Goal: Task Accomplishment & Management: Manage account settings

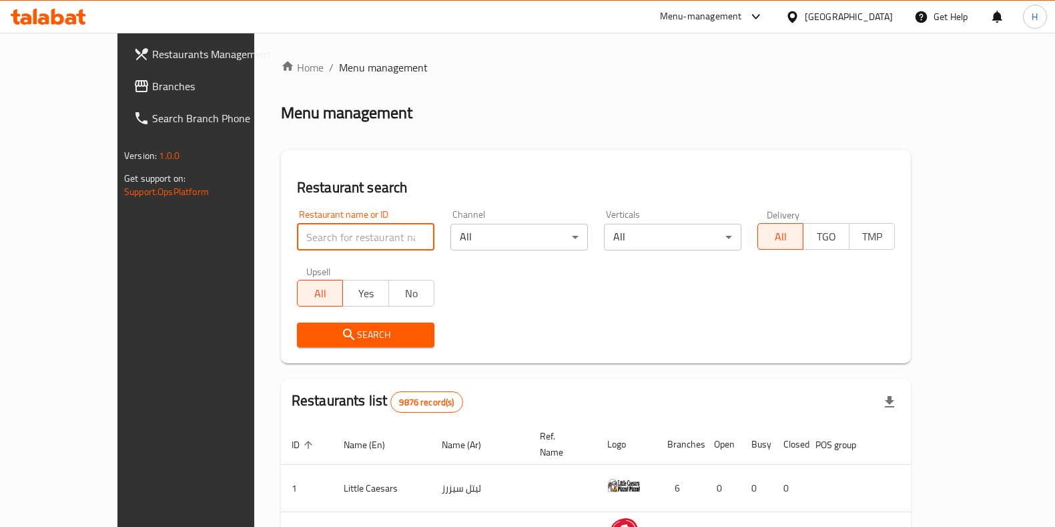
click at [297, 246] on input "search" at bounding box center [365, 237] width 137 height 27
type input "771493"
click button "Search" at bounding box center [365, 334] width 137 height 25
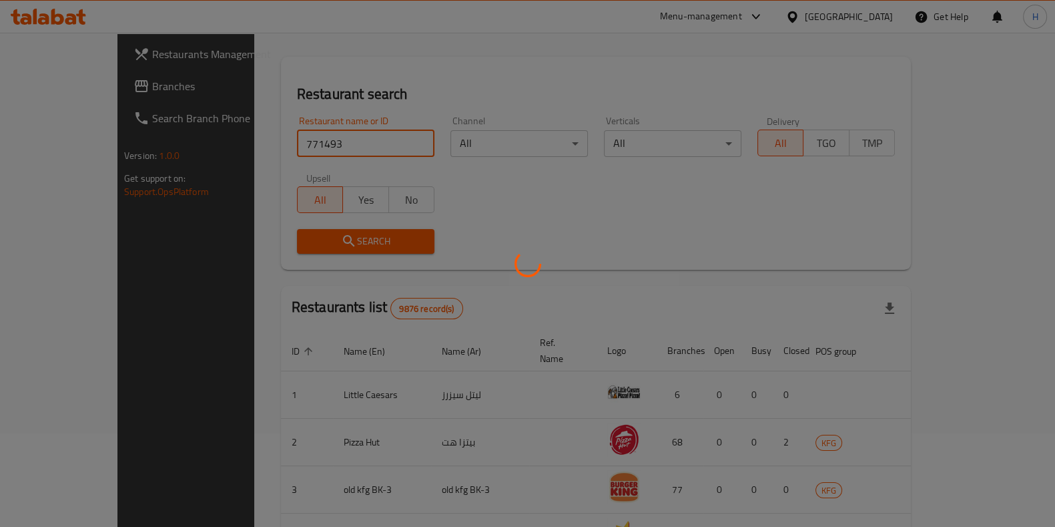
scroll to position [18, 0]
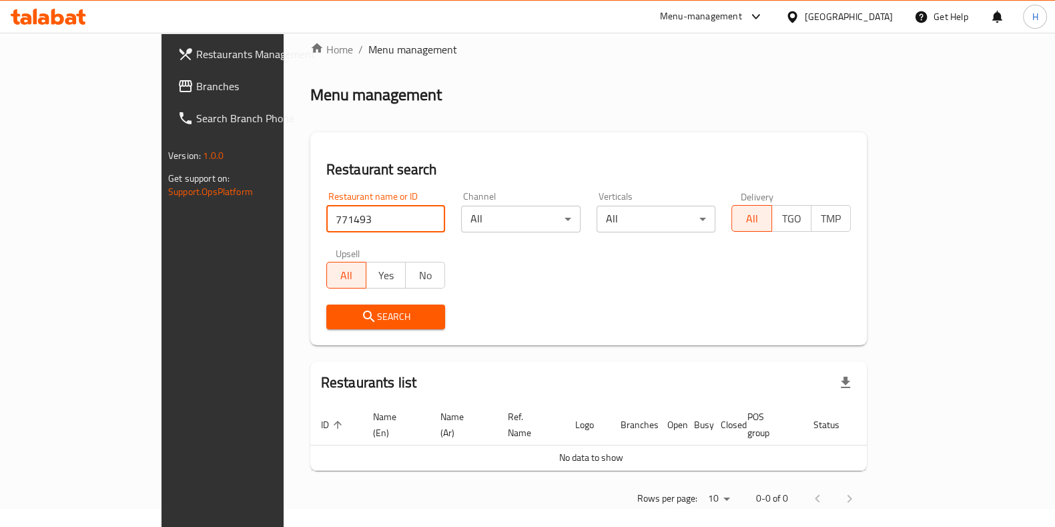
click at [196, 87] on span "Branches" at bounding box center [261, 86] width 131 height 16
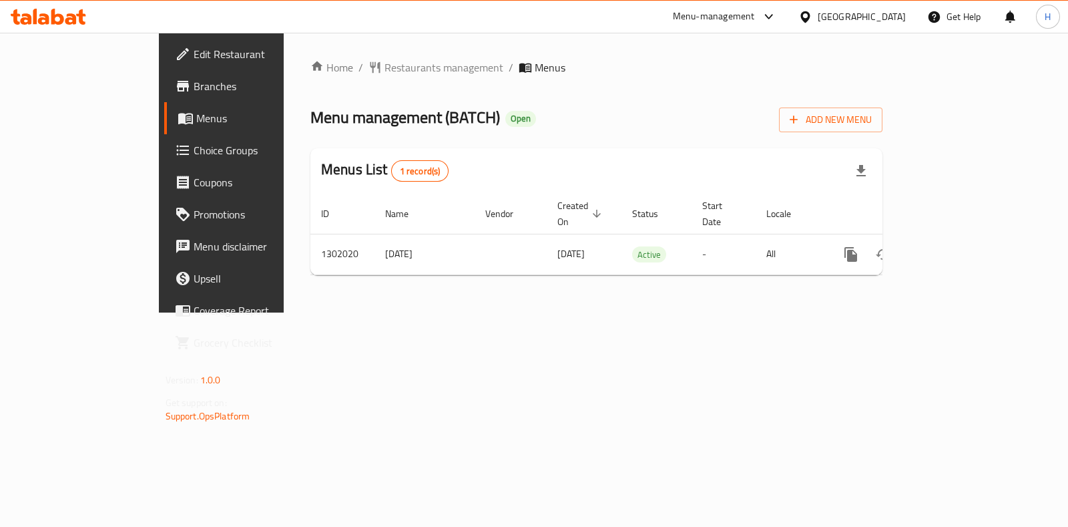
click at [194, 84] on span "Branches" at bounding box center [260, 86] width 133 height 16
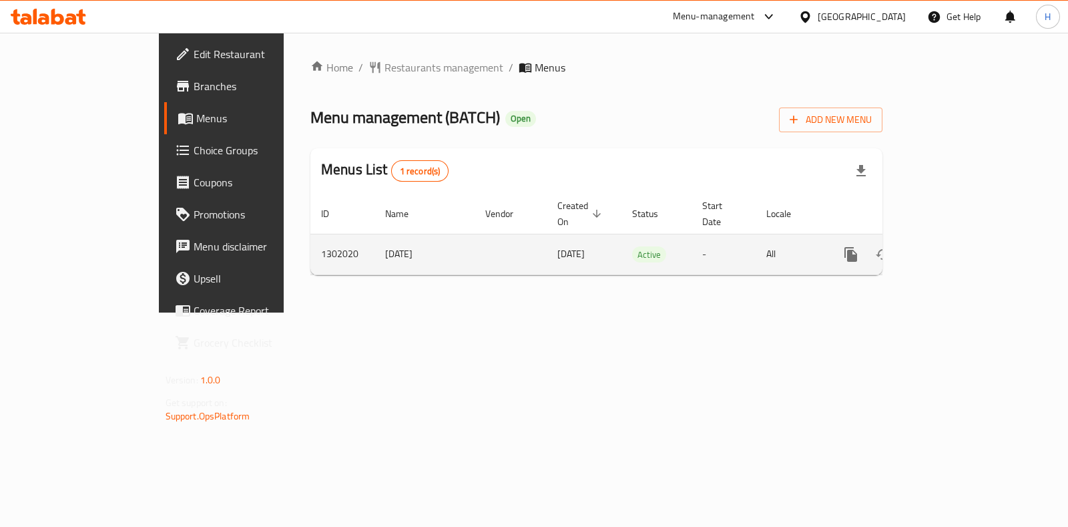
drag, startPoint x: 290, startPoint y: 248, endPoint x: 340, endPoint y: 245, distance: 50.2
click at [374, 245] on td "[DATE]" at bounding box center [424, 254] width 100 height 41
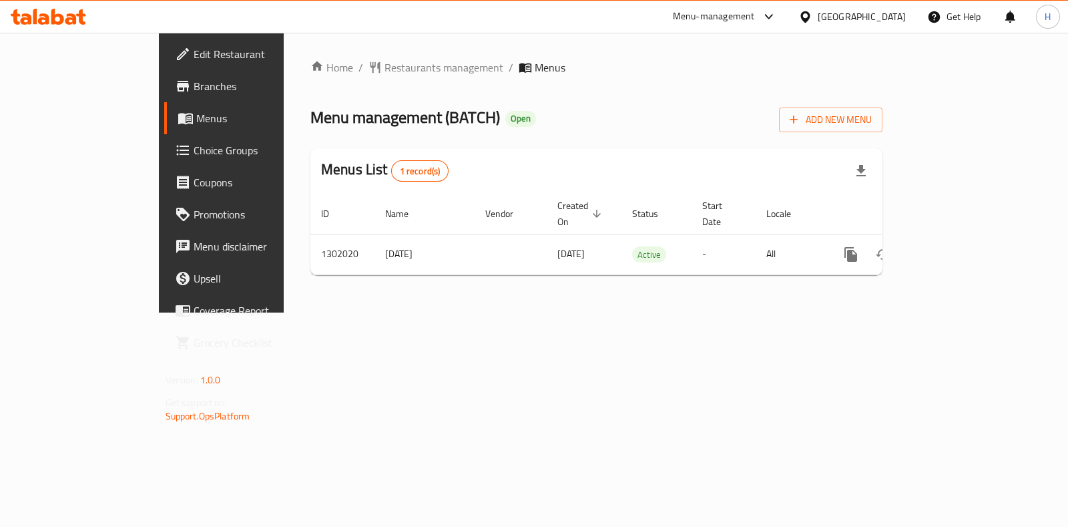
click at [376, 126] on span "Menu management ( BATCH )" at bounding box center [405, 117] width 190 height 30
click at [384, 69] on span "Restaurants management" at bounding box center [443, 67] width 119 height 16
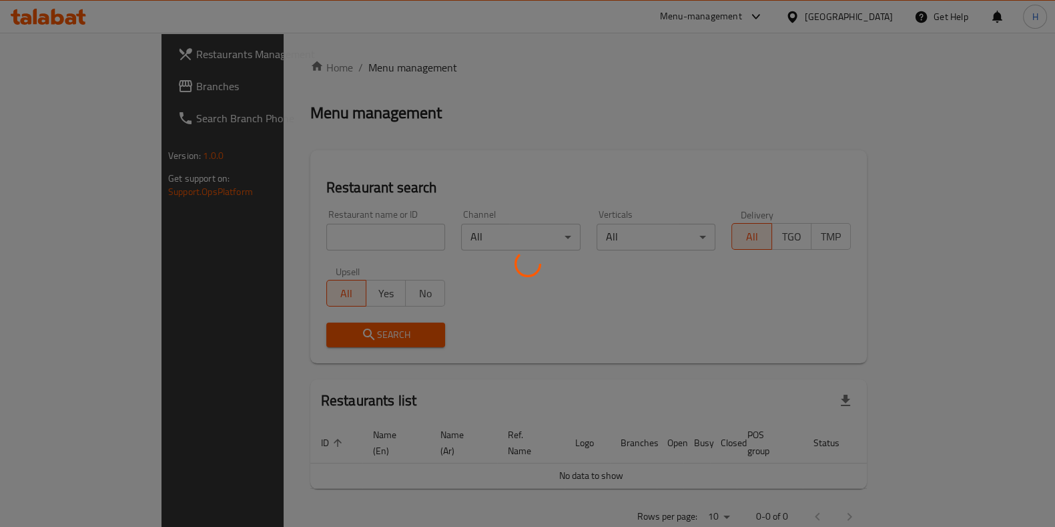
click at [310, 232] on div at bounding box center [527, 263] width 1055 height 527
click at [292, 238] on div at bounding box center [527, 263] width 1055 height 527
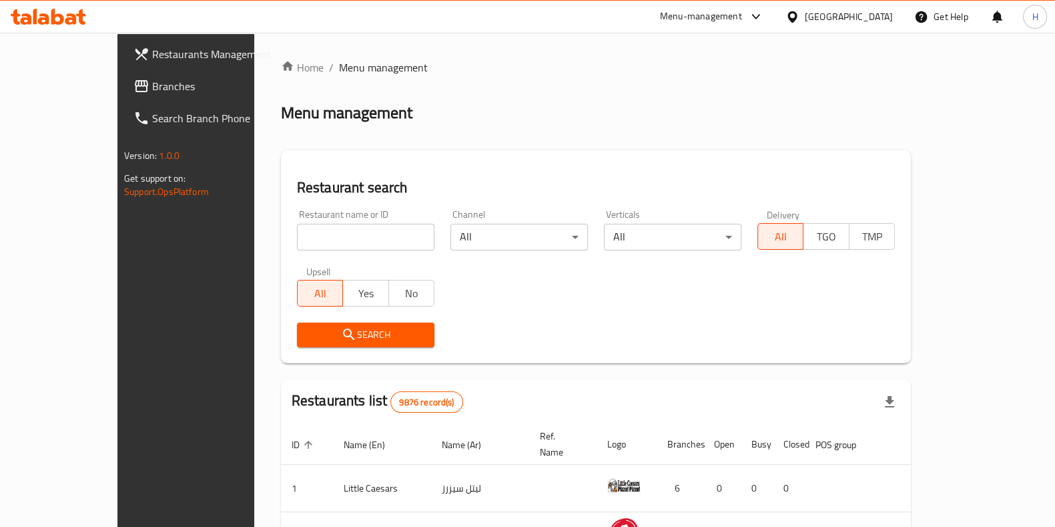
click at [297, 238] on input "search" at bounding box center [365, 237] width 137 height 27
paste input "771493"
click button "Search" at bounding box center [365, 334] width 137 height 25
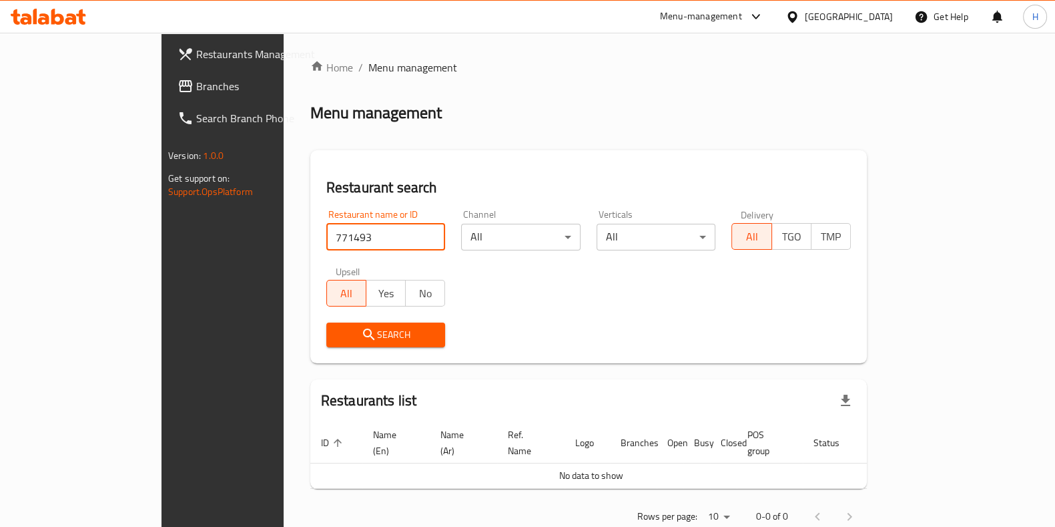
type input "771493"
click at [196, 89] on span "Branches" at bounding box center [261, 86] width 131 height 16
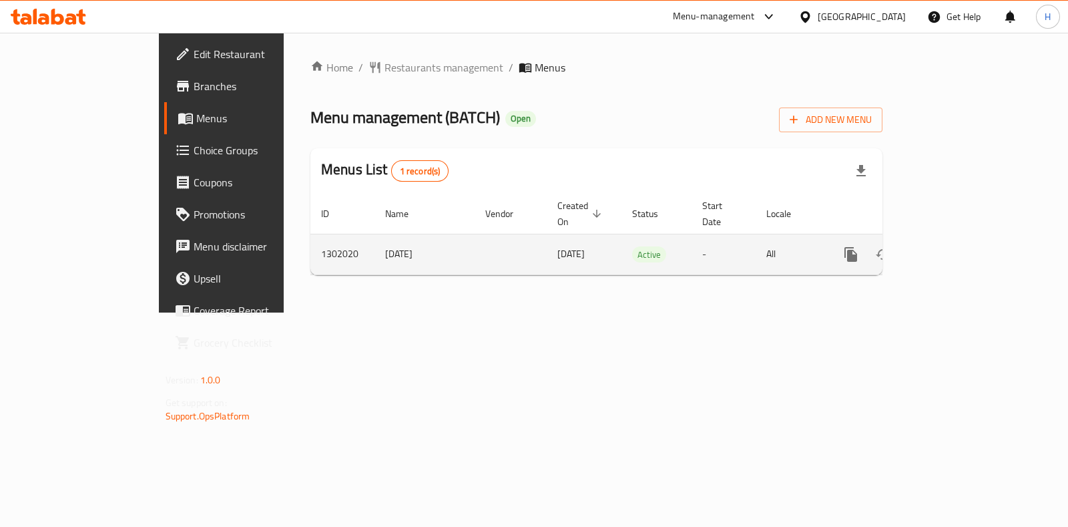
click at [963, 238] on div "enhanced table" at bounding box center [899, 254] width 128 height 32
click at [955, 246] on icon "enhanced table" at bounding box center [947, 254] width 16 height 16
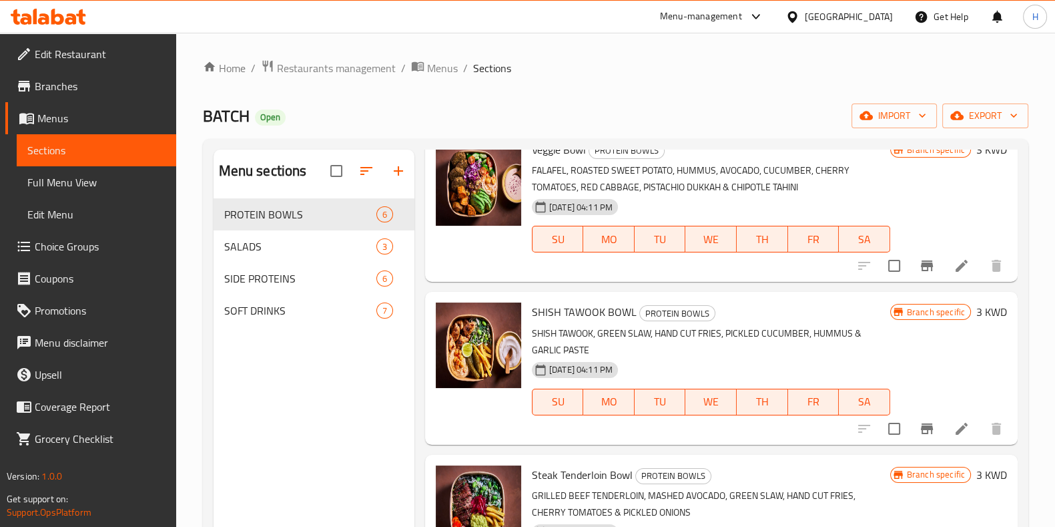
scroll to position [64, 0]
click at [922, 265] on button "Branch-specific-item" at bounding box center [927, 265] width 32 height 32
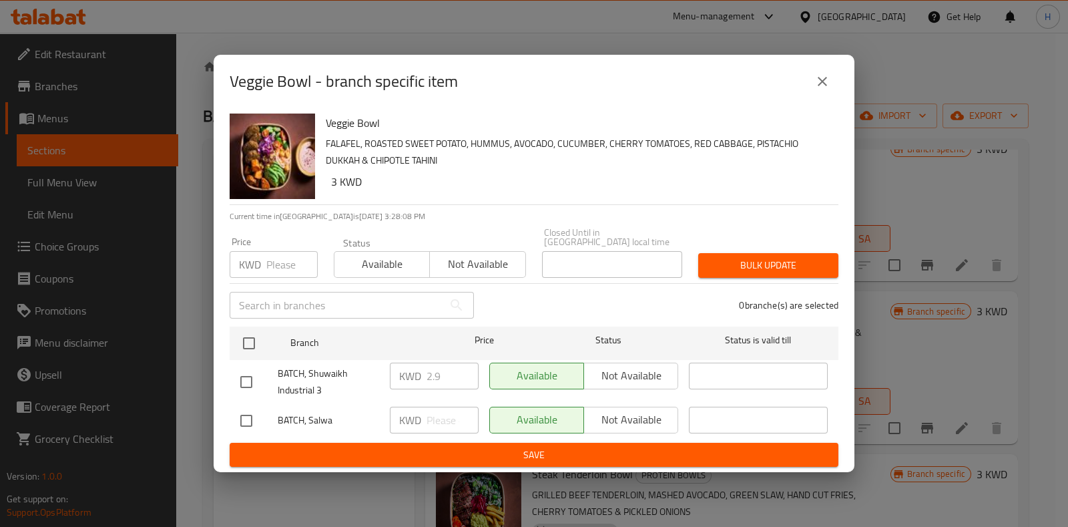
click at [826, 88] on icon "close" at bounding box center [822, 81] width 16 height 16
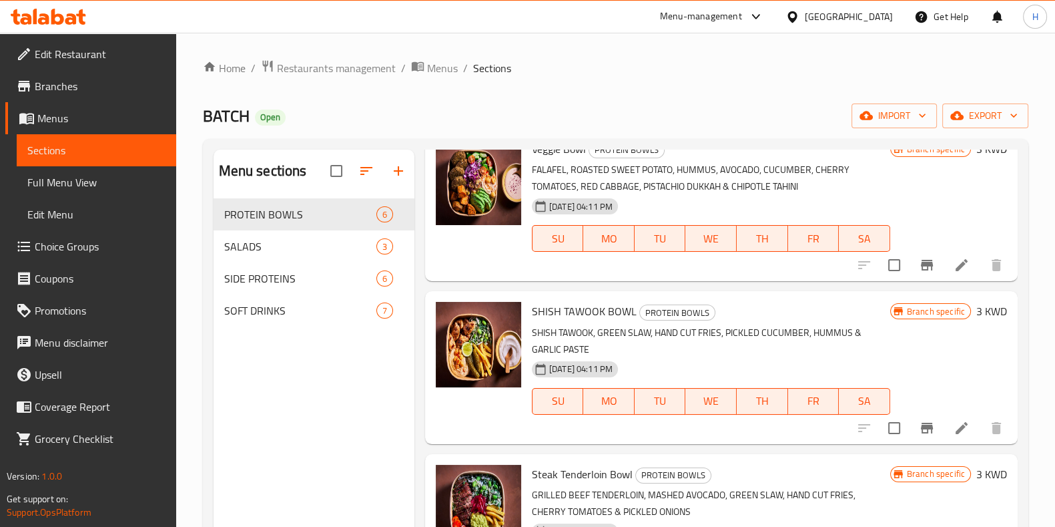
scroll to position [198, 0]
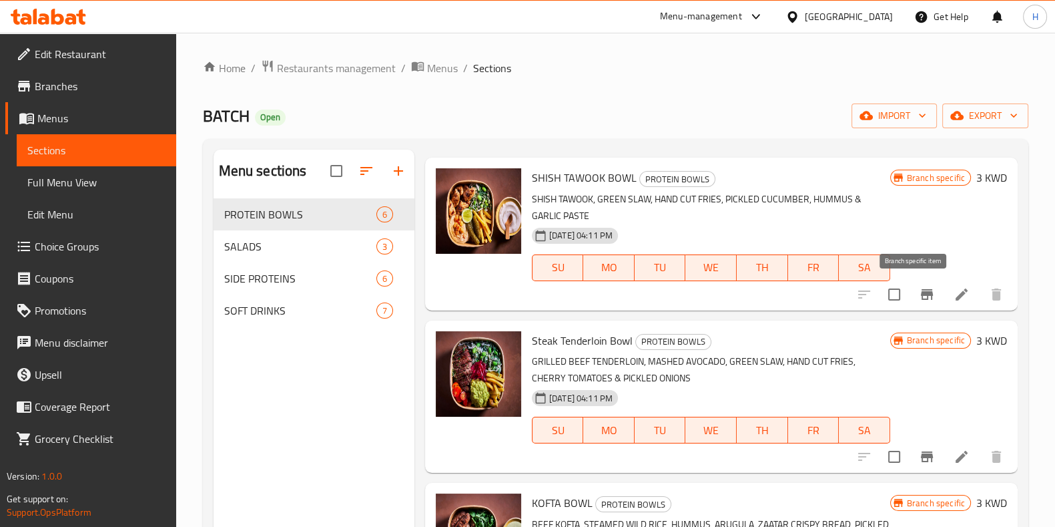
click at [919, 298] on icon "Branch-specific-item" at bounding box center [927, 294] width 16 height 16
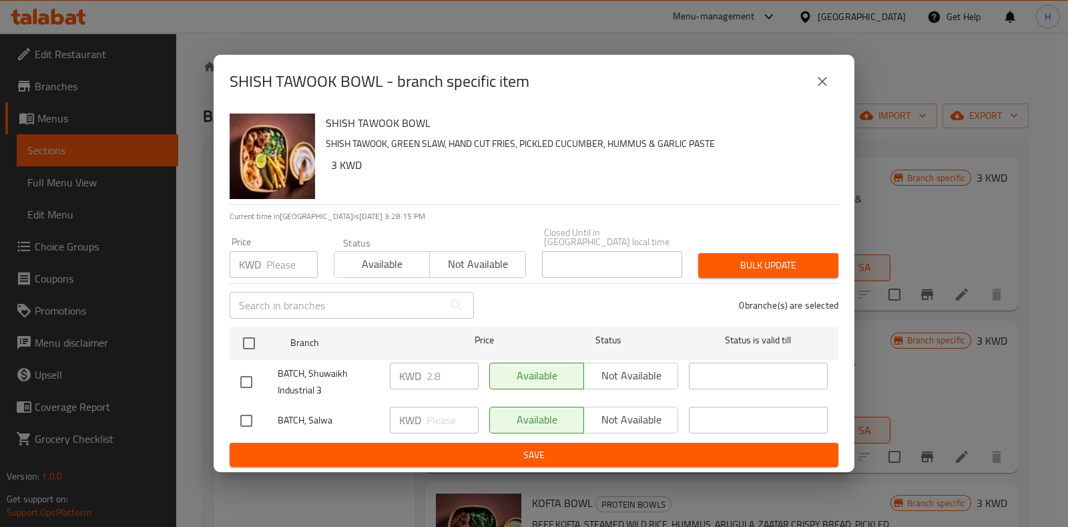
click at [824, 86] on icon "close" at bounding box center [822, 81] width 9 height 9
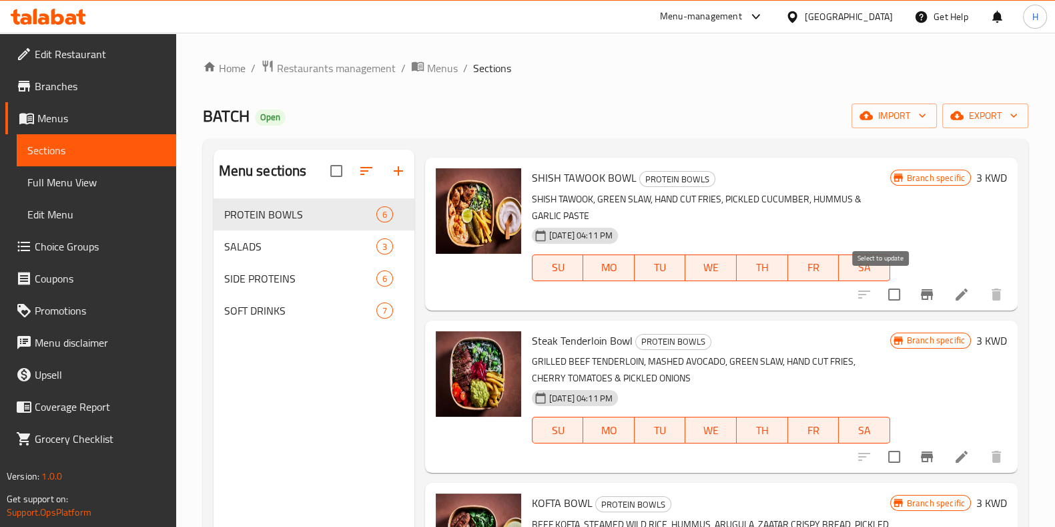
scroll to position [478, 0]
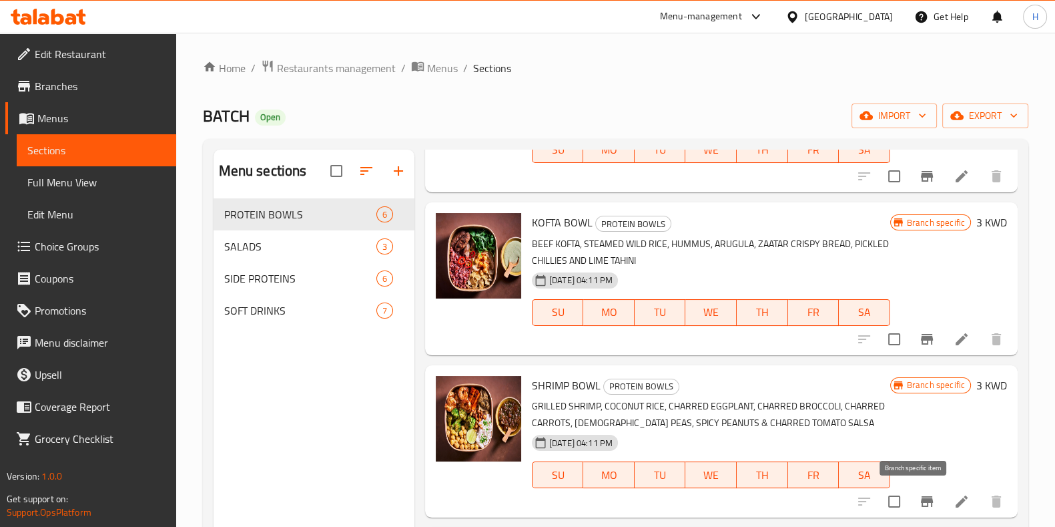
click at [919, 497] on icon "Branch-specific-item" at bounding box center [927, 501] width 16 height 16
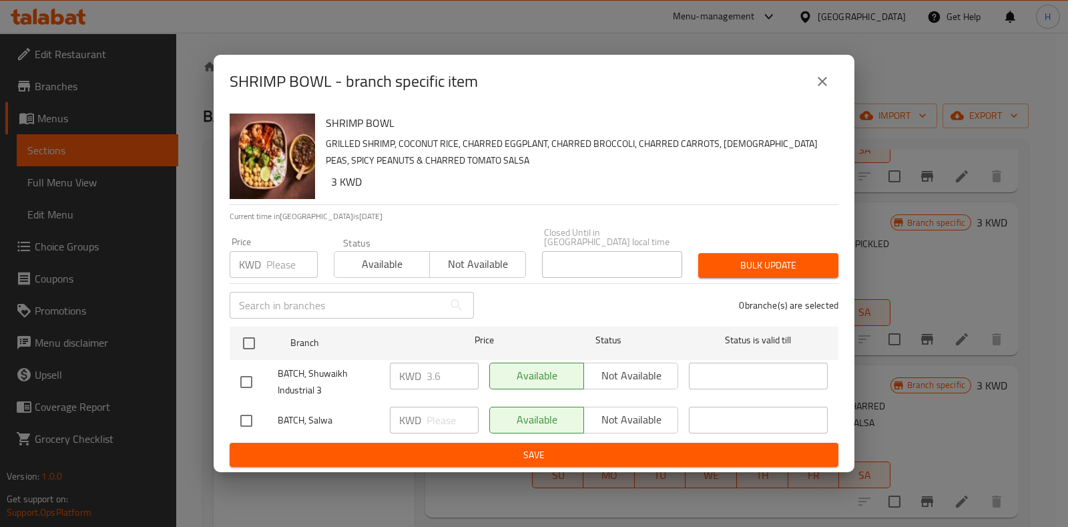
click at [826, 83] on icon "close" at bounding box center [822, 81] width 9 height 9
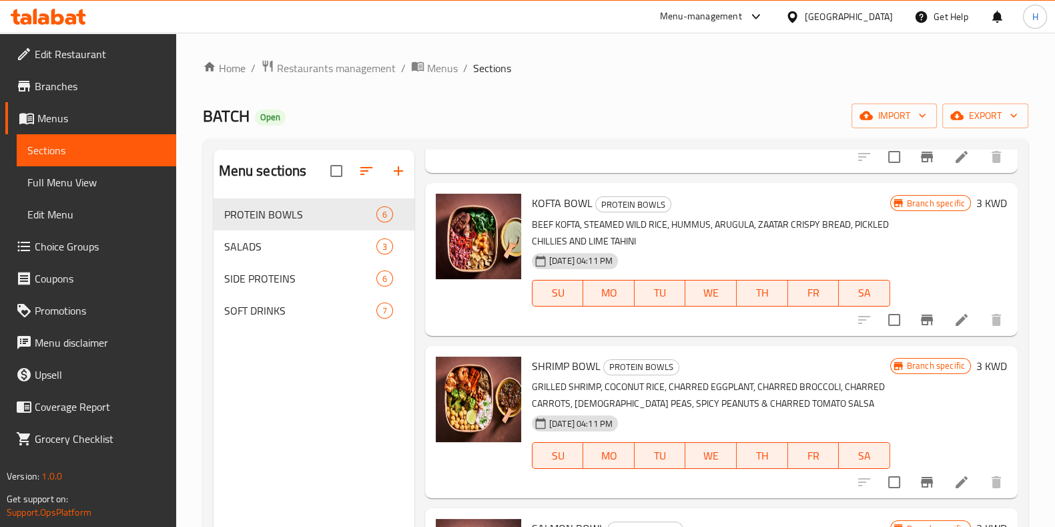
scroll to position [187, 0]
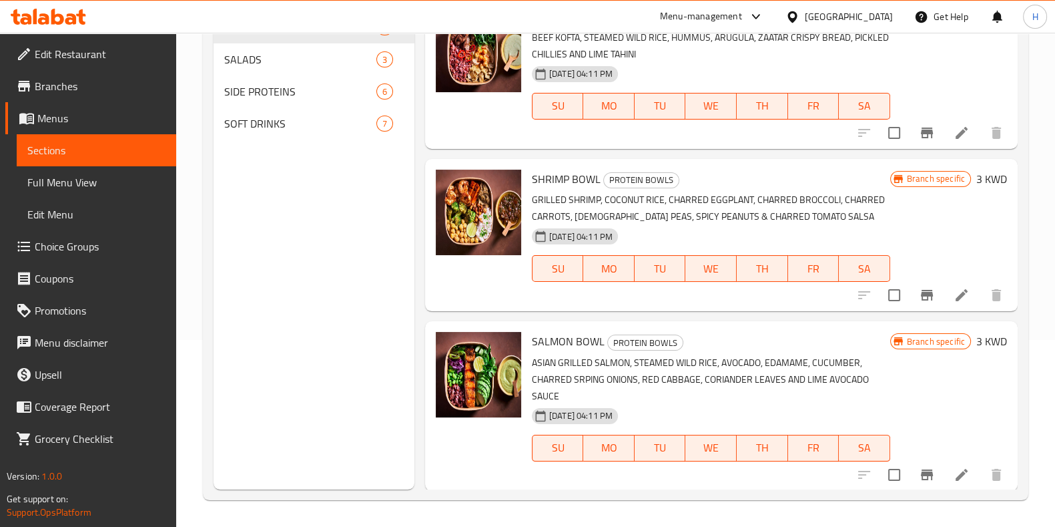
click at [921, 471] on icon "Branch-specific-item" at bounding box center [927, 474] width 12 height 11
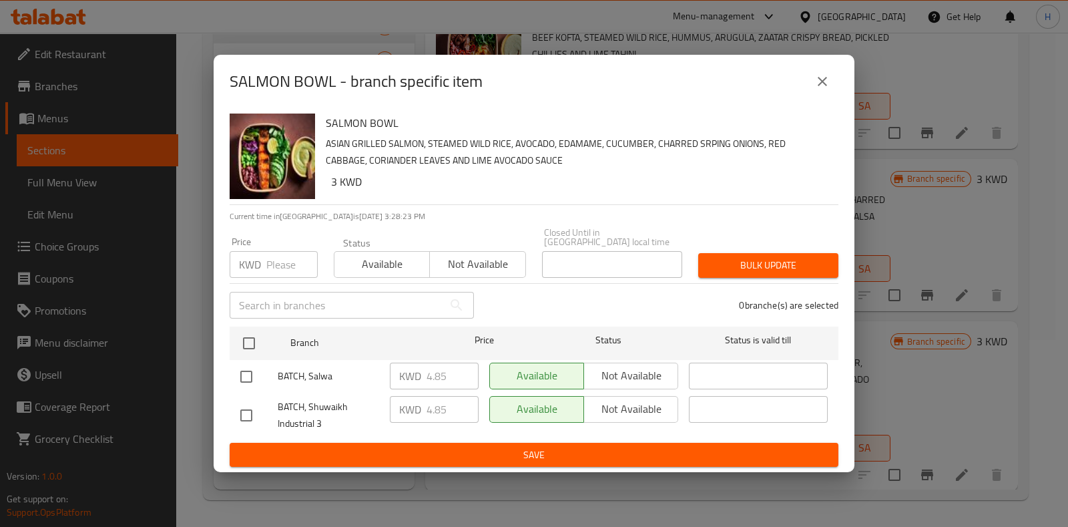
click at [819, 95] on button "close" at bounding box center [822, 81] width 32 height 32
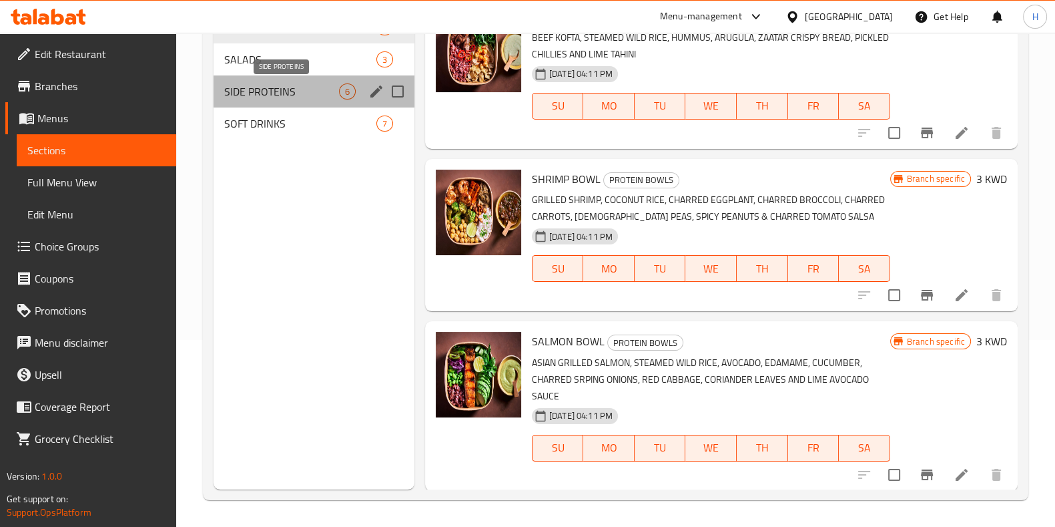
click at [326, 89] on span "SIDE PROTEINS" at bounding box center [281, 91] width 115 height 16
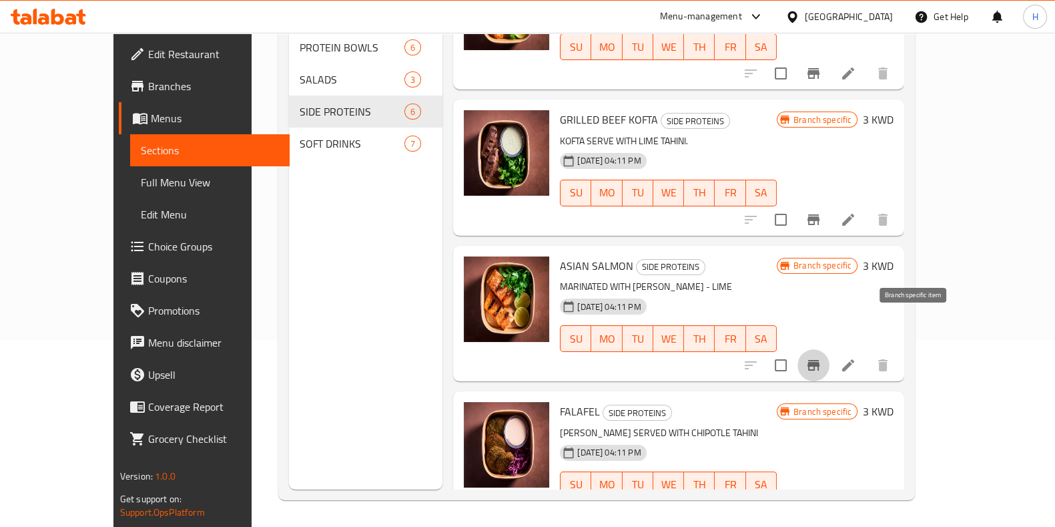
click at [822, 357] on icon "Branch-specific-item" at bounding box center [814, 365] width 16 height 16
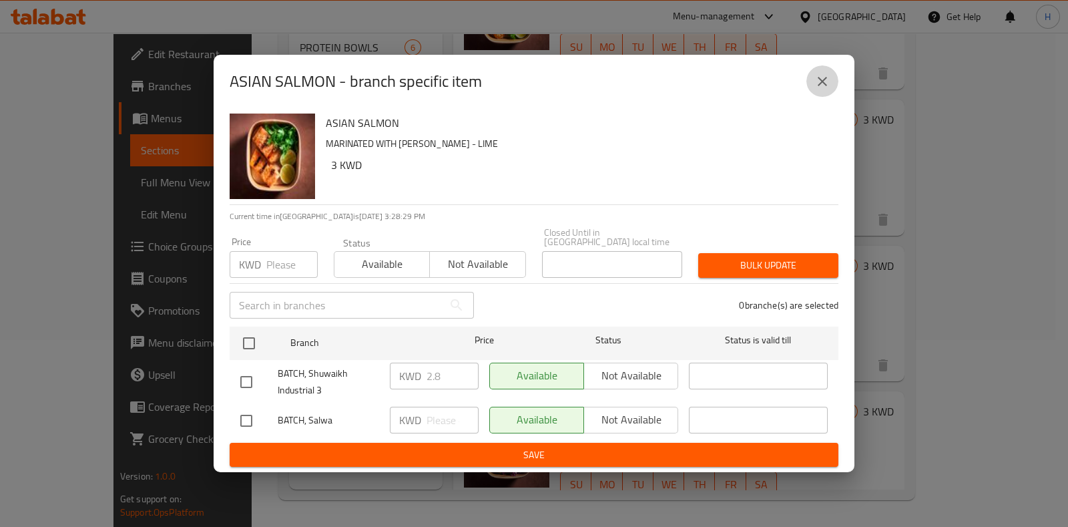
click at [822, 89] on icon "close" at bounding box center [822, 81] width 16 height 16
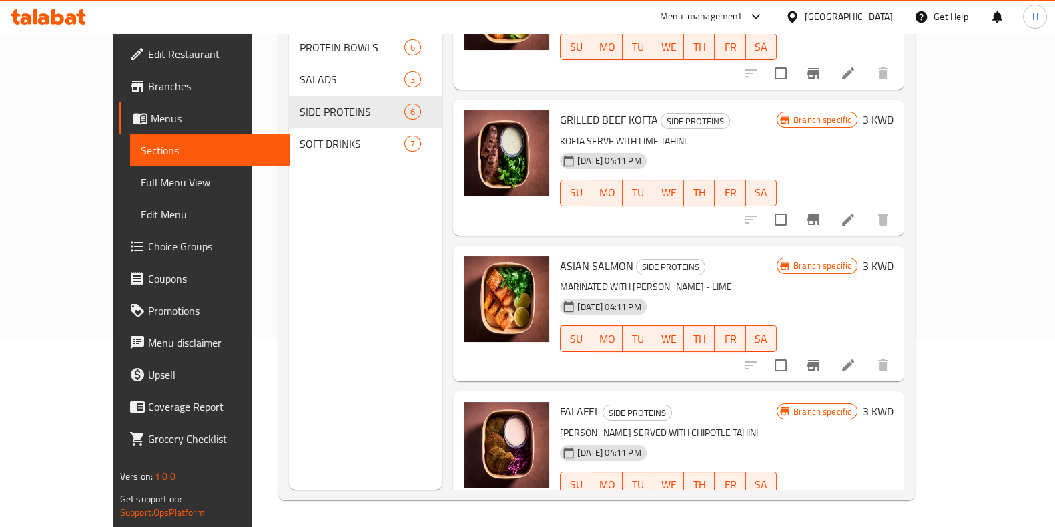
click at [822, 212] on icon "Branch-specific-item" at bounding box center [814, 220] width 16 height 16
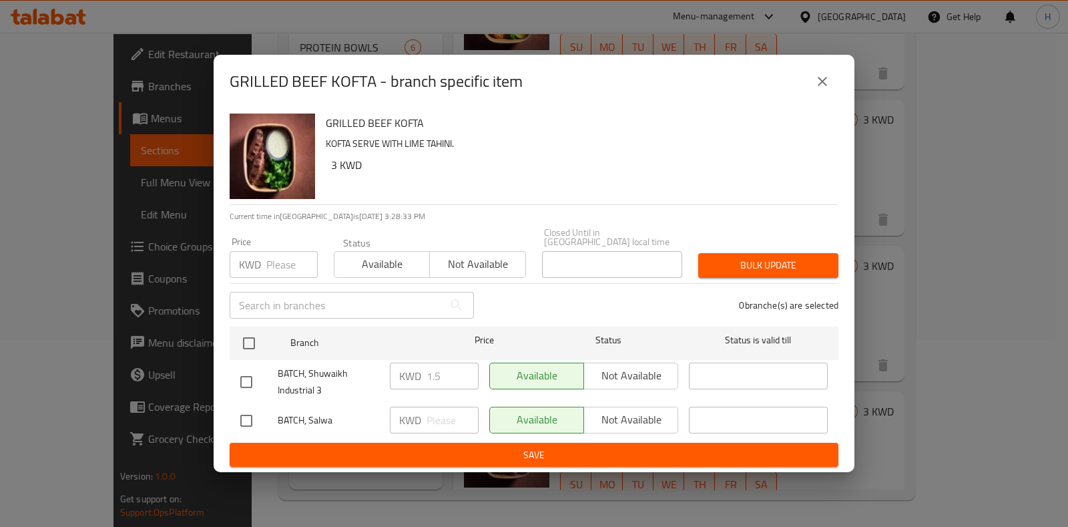
click at [821, 89] on icon "close" at bounding box center [822, 81] width 16 height 16
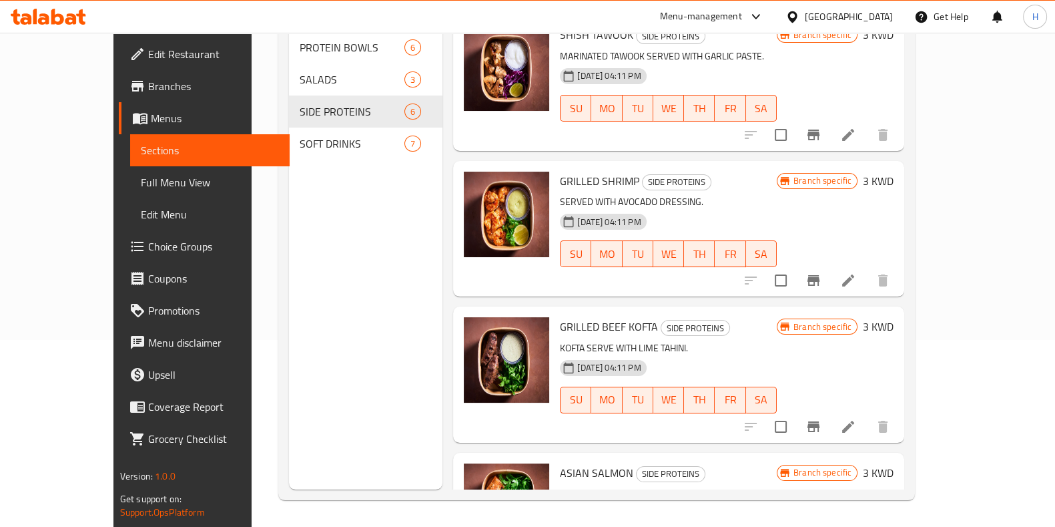
scroll to position [166, 0]
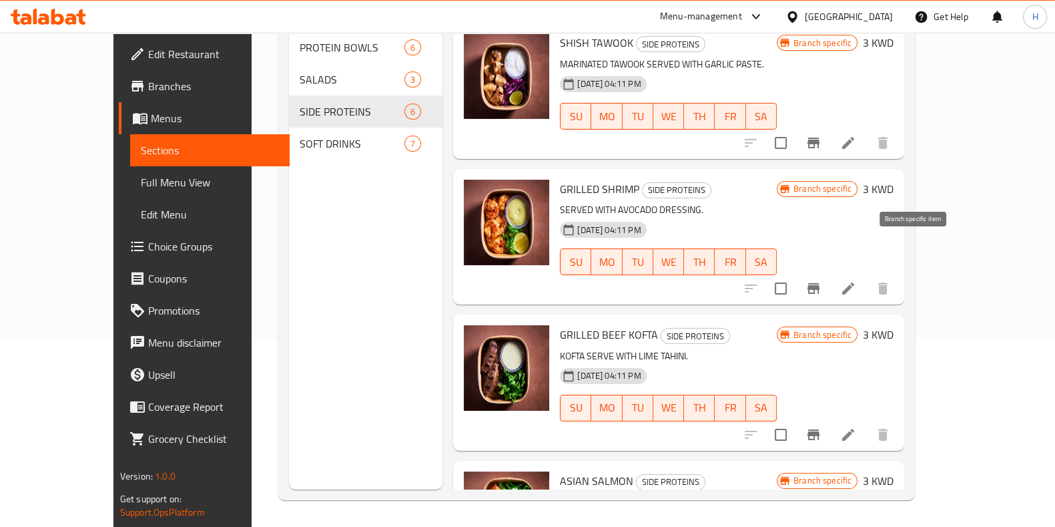
click at [830, 272] on button "Branch-specific-item" at bounding box center [814, 288] width 32 height 32
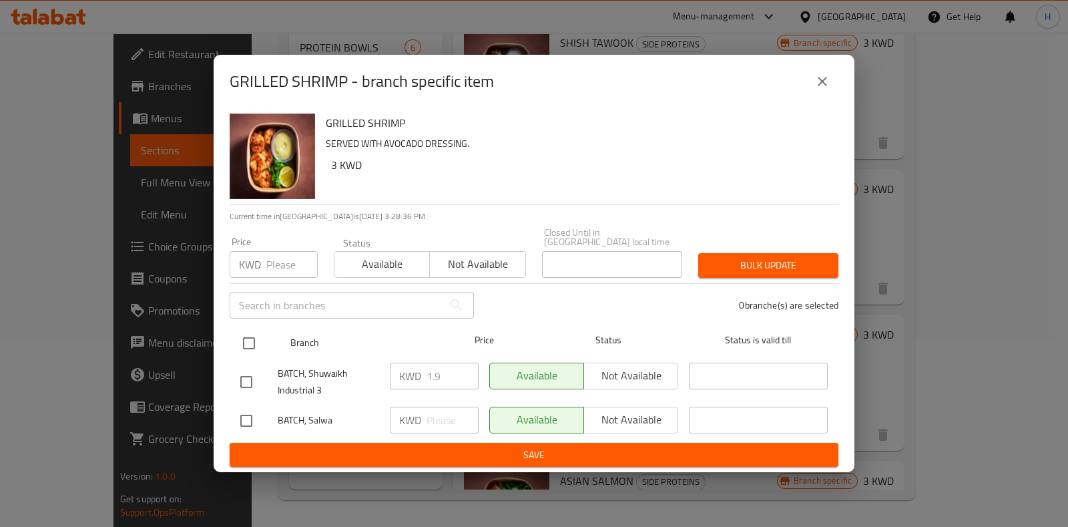
click at [245, 346] on input "checkbox" at bounding box center [249, 343] width 28 height 28
checkbox input "true"
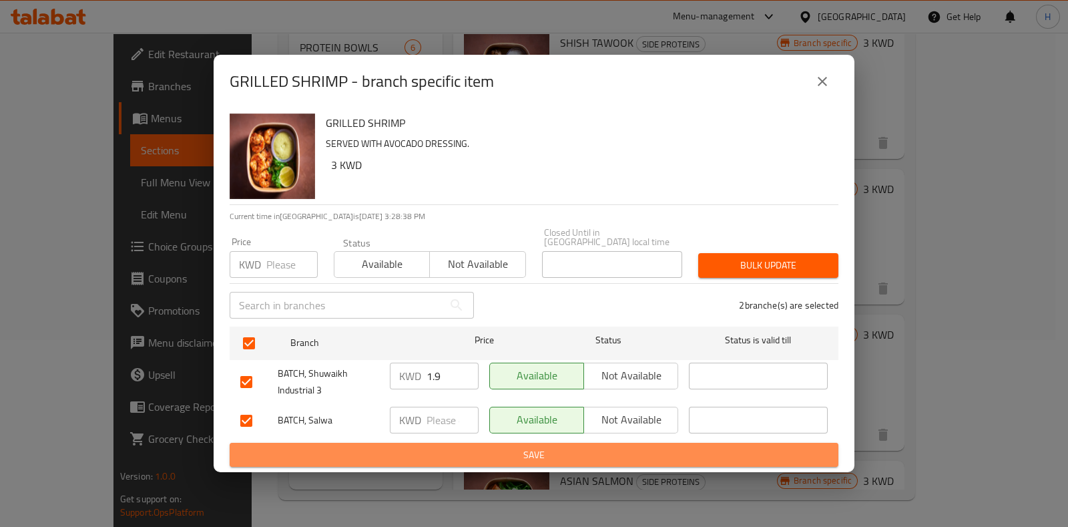
click at [509, 447] on span "Save" at bounding box center [533, 455] width 587 height 17
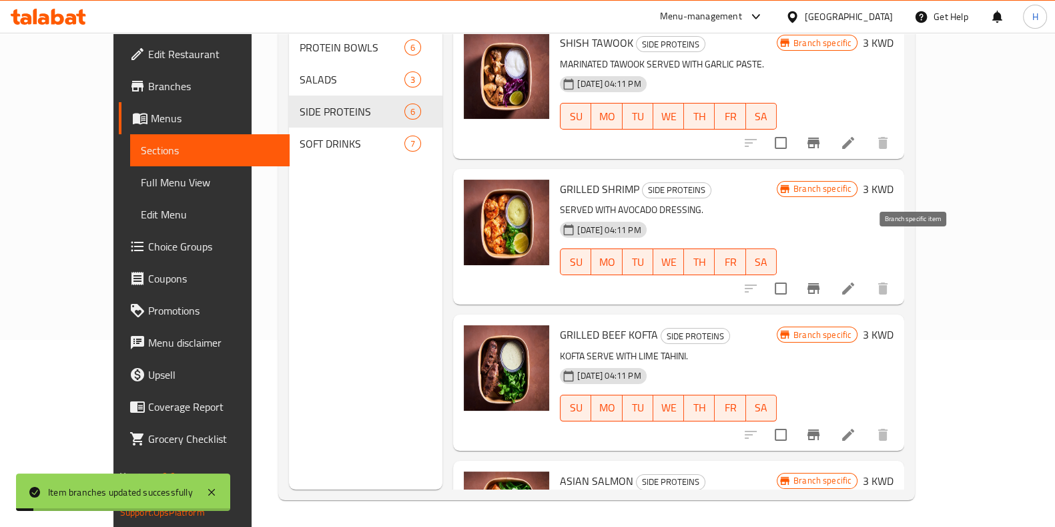
click at [830, 272] on button "Branch-specific-item" at bounding box center [814, 288] width 32 height 32
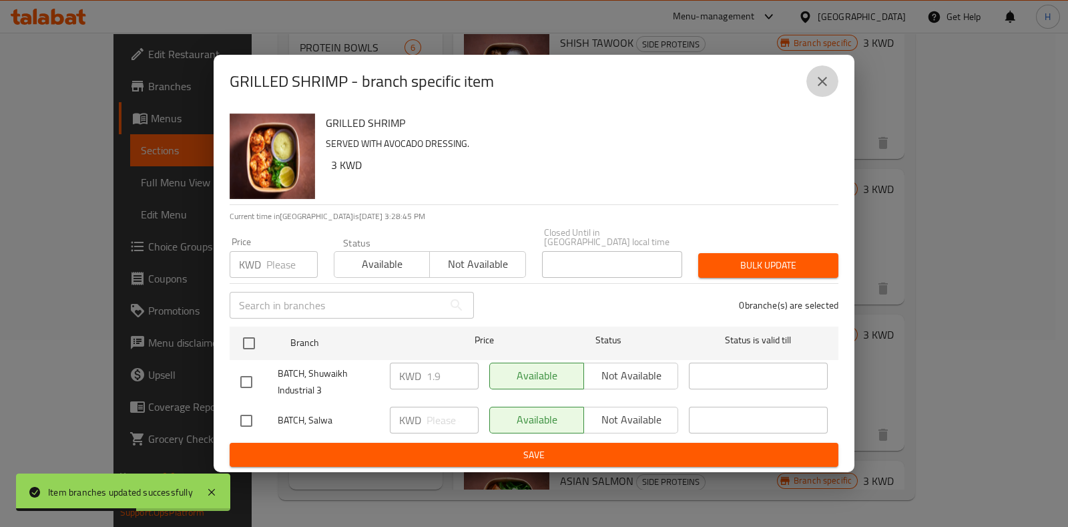
click at [834, 89] on button "close" at bounding box center [822, 81] width 32 height 32
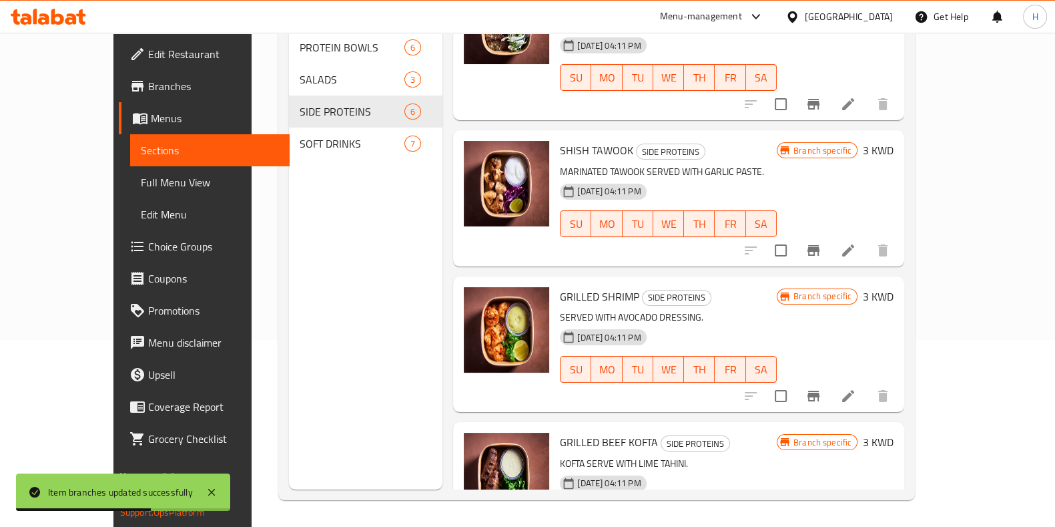
scroll to position [57, 0]
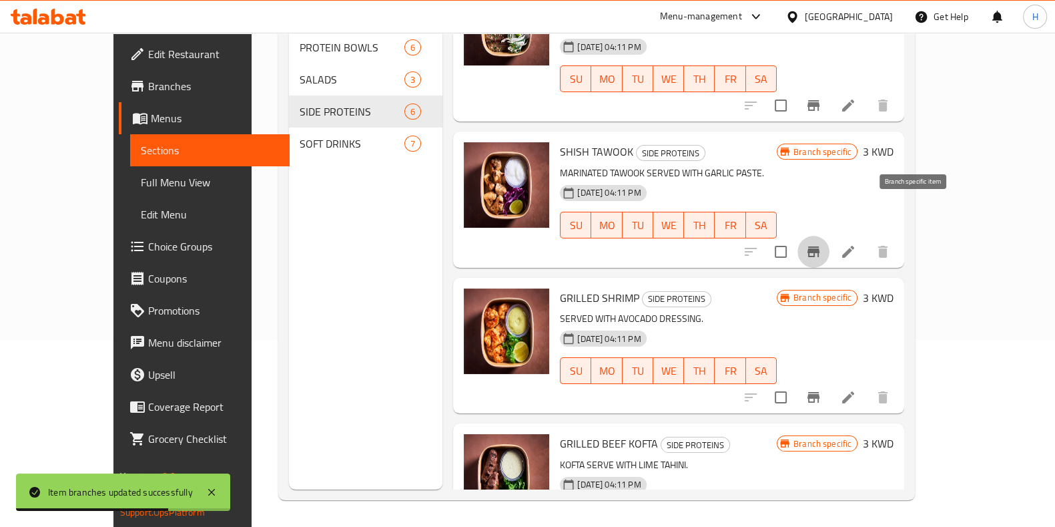
click at [822, 244] on icon "Branch-specific-item" at bounding box center [814, 252] width 16 height 16
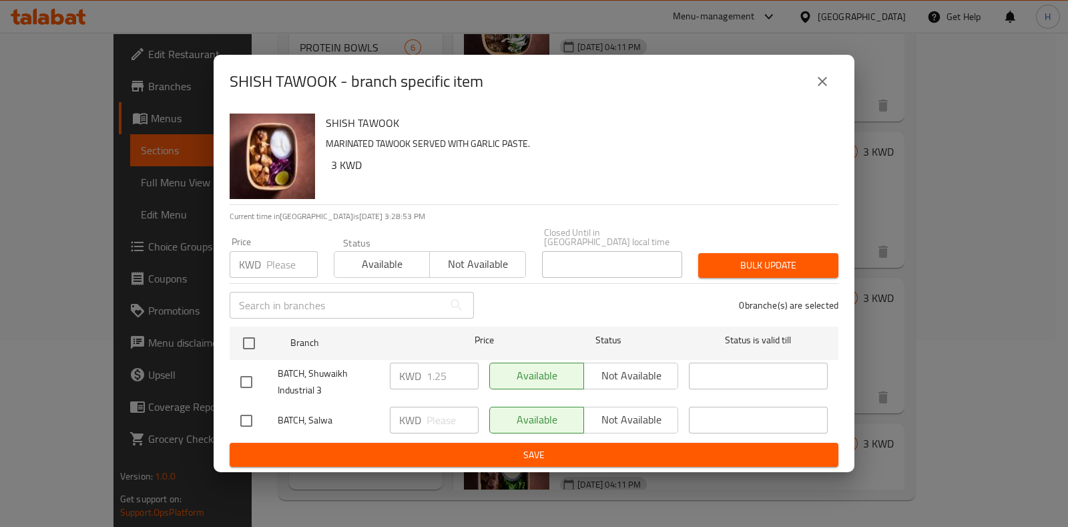
click at [838, 79] on div "SHISH TAWOOK - branch specific item" at bounding box center [534, 81] width 609 height 32
click at [828, 94] on button "close" at bounding box center [822, 81] width 32 height 32
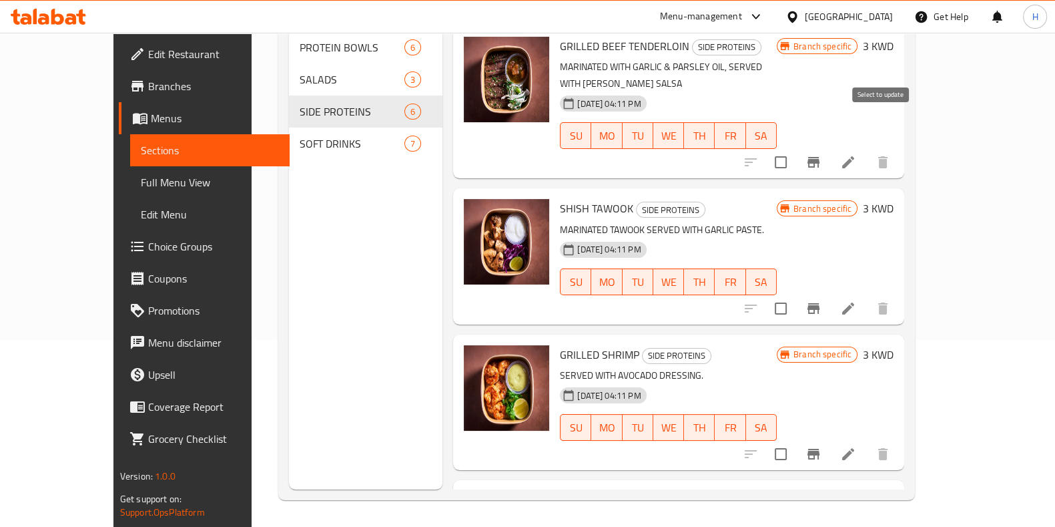
scroll to position [0, 0]
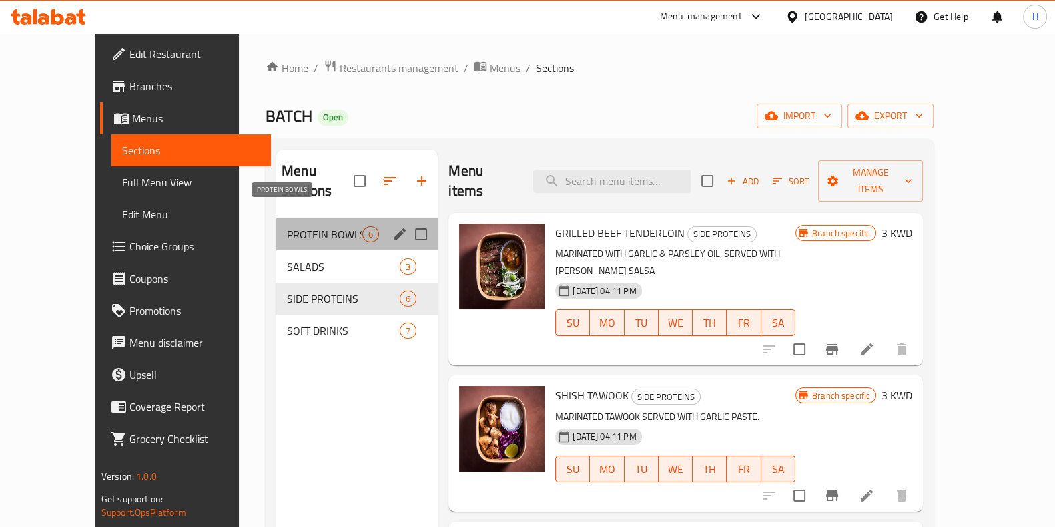
click at [287, 226] on span "PROTEIN BOWLS" at bounding box center [324, 234] width 75 height 16
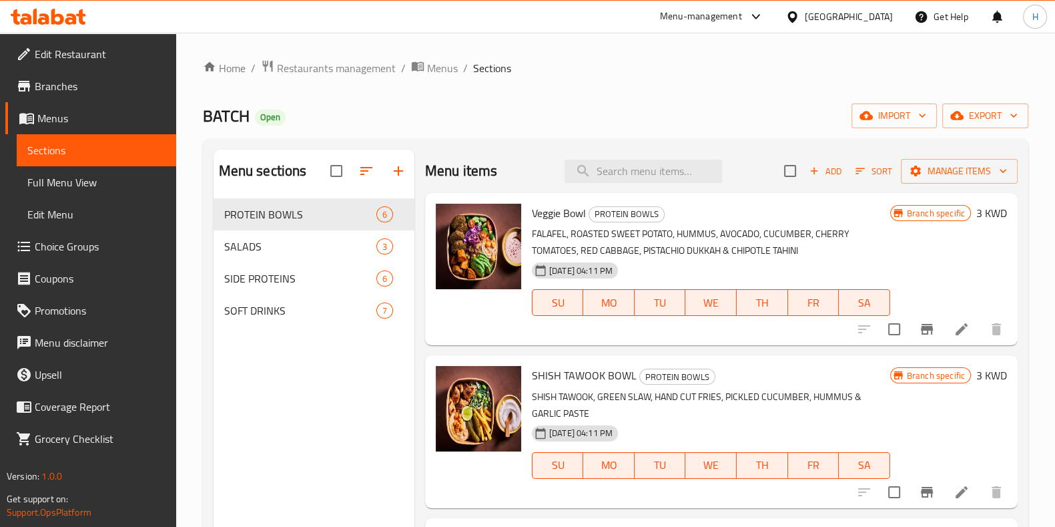
scroll to position [4, 0]
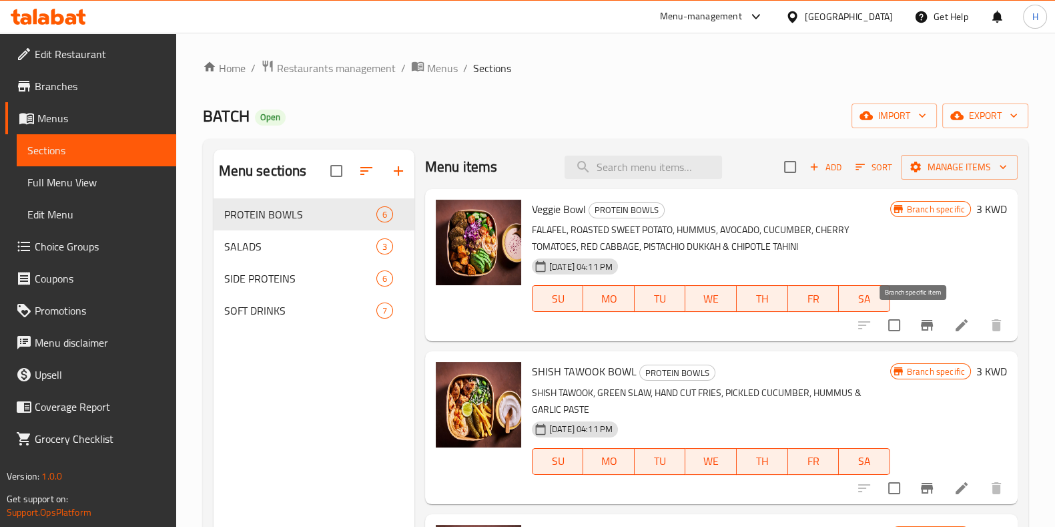
click at [928, 328] on button "Branch-specific-item" at bounding box center [927, 325] width 32 height 32
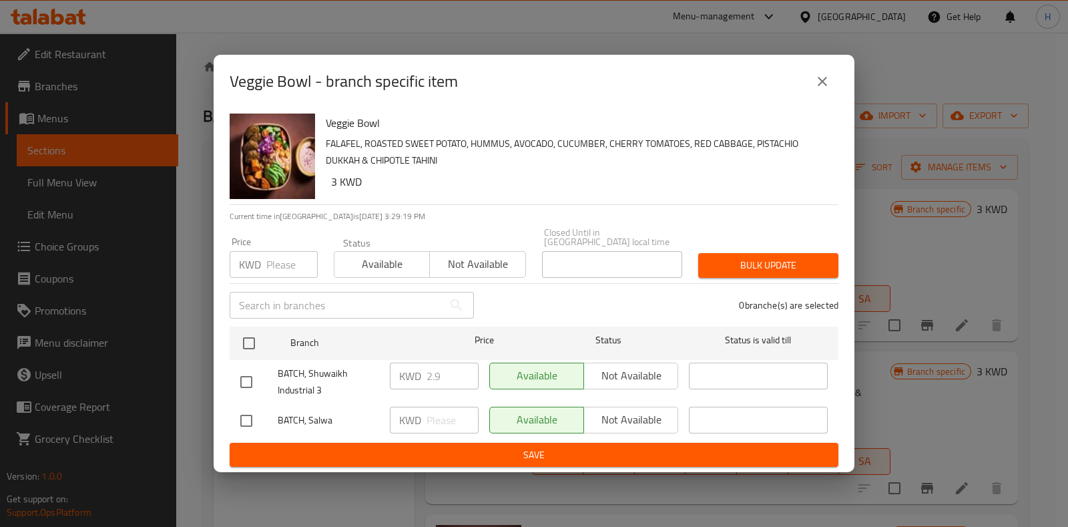
click at [839, 83] on div "Veggie Bowl - branch specific item" at bounding box center [534, 81] width 641 height 53
click at [824, 81] on icon "close" at bounding box center [822, 81] width 16 height 16
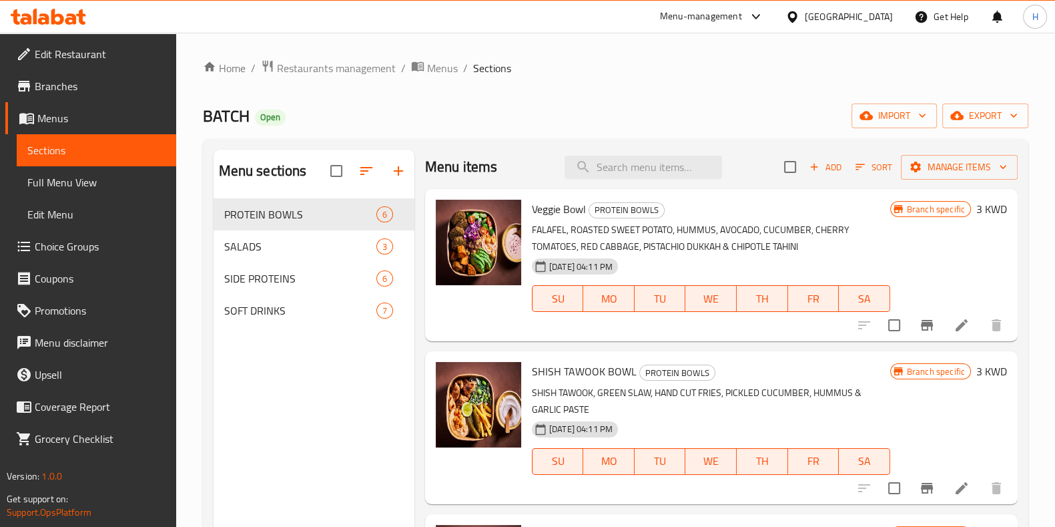
click at [83, 113] on span "Menus" at bounding box center [101, 118] width 128 height 16
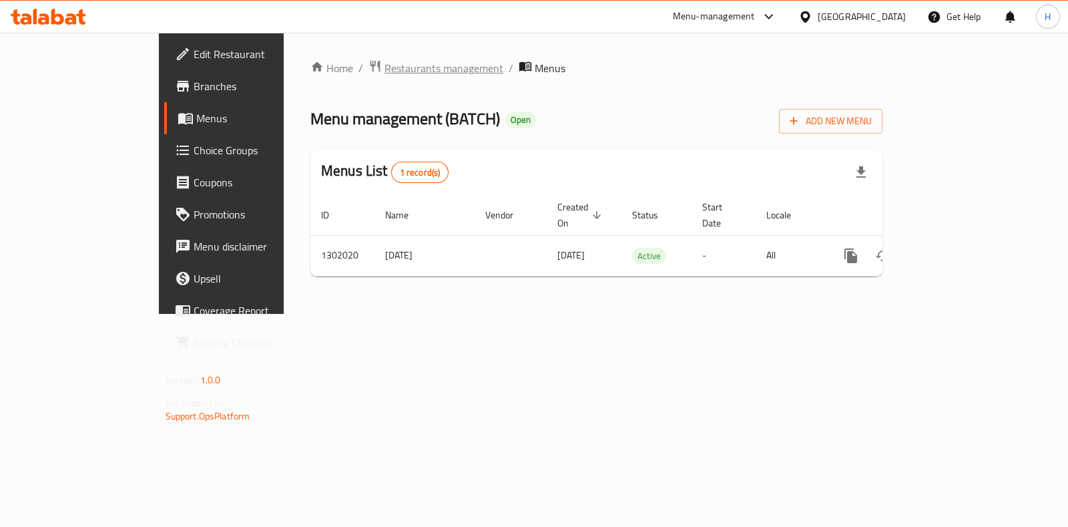
click at [384, 71] on span "Restaurants management" at bounding box center [443, 68] width 119 height 16
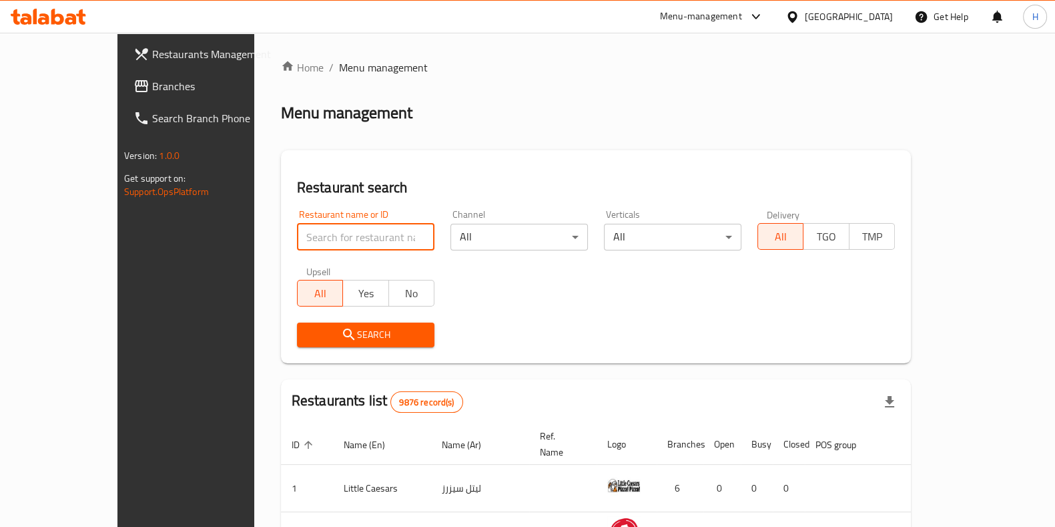
click at [297, 250] on input "search" at bounding box center [365, 237] width 137 height 27
paste input "771493"
type input "771493"
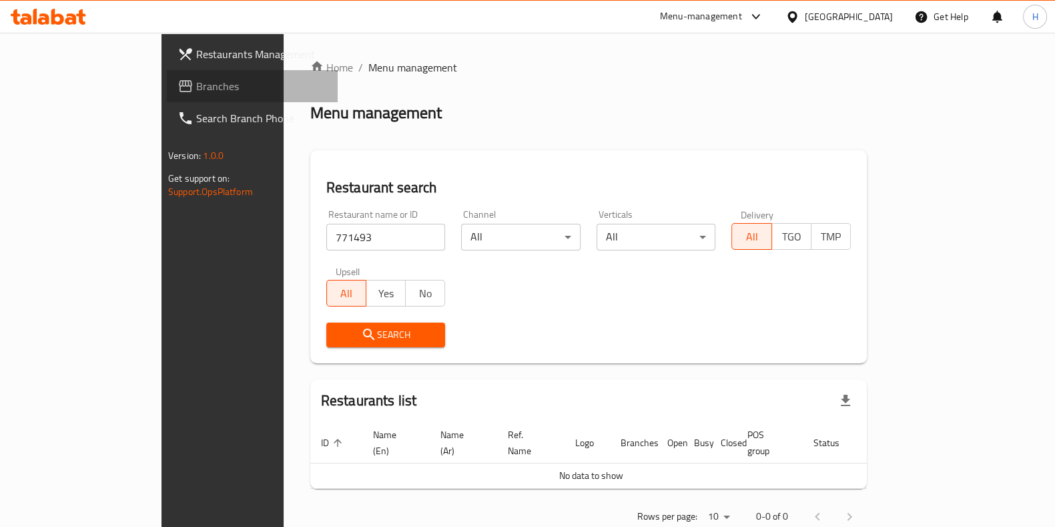
click at [196, 89] on span "Branches" at bounding box center [261, 86] width 131 height 16
